Goal: Navigation & Orientation: Find specific page/section

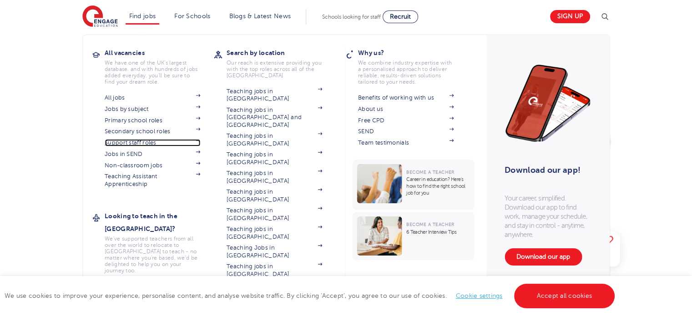
click at [131, 143] on link "Support staff roles" at bounding box center [153, 142] width 96 height 7
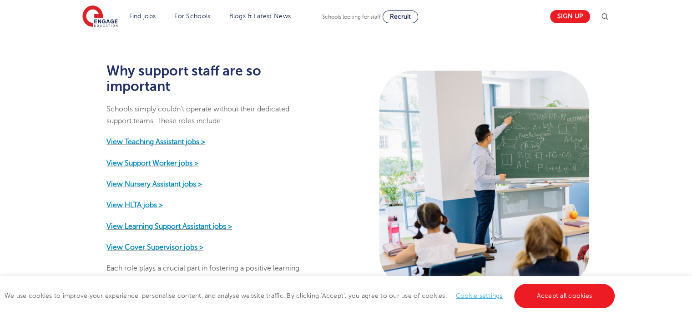
scroll to position [410, 0]
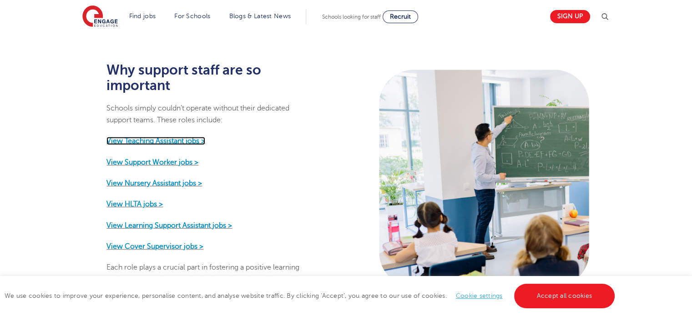
click at [189, 137] on strong "View Teaching Assistant jobs >" at bounding box center [155, 141] width 99 height 8
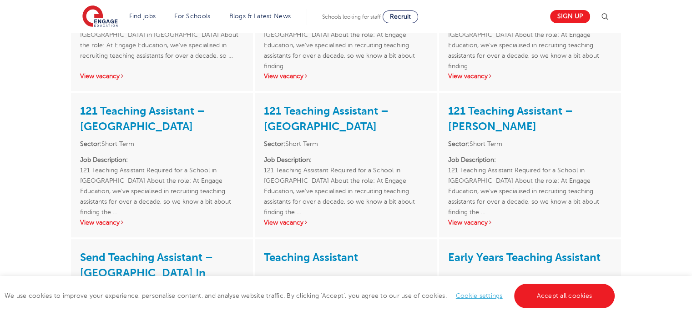
scroll to position [273, 0]
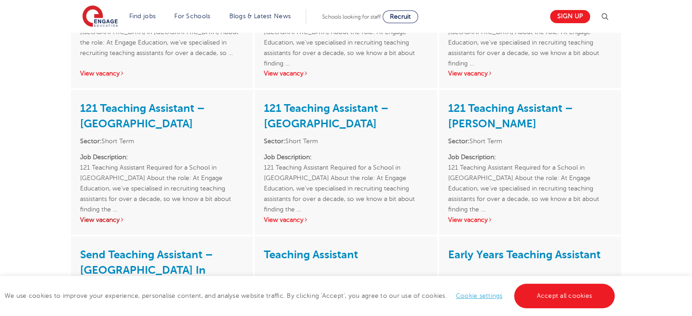
click at [110, 220] on link "View vacancy" at bounding box center [102, 220] width 45 height 7
